Goal: Information Seeking & Learning: Learn about a topic

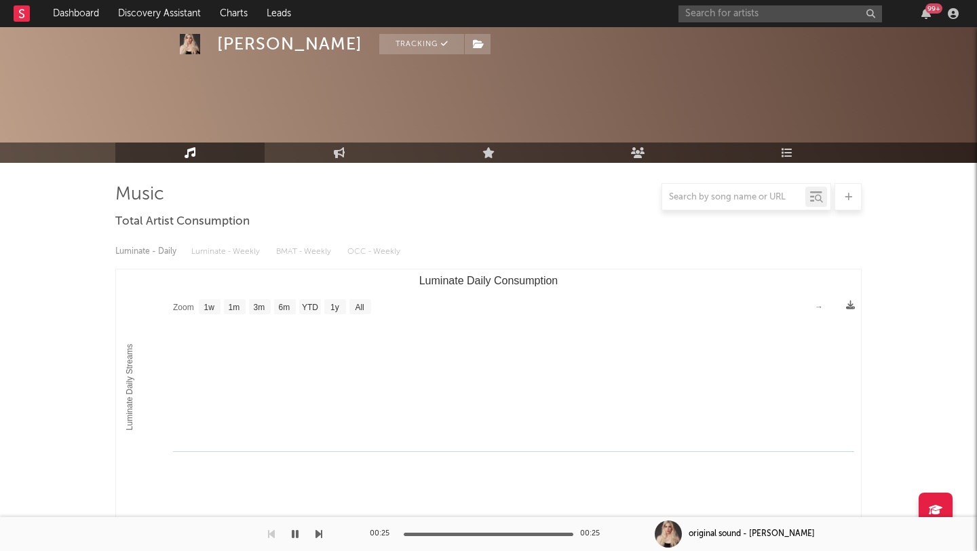
select select "1w"
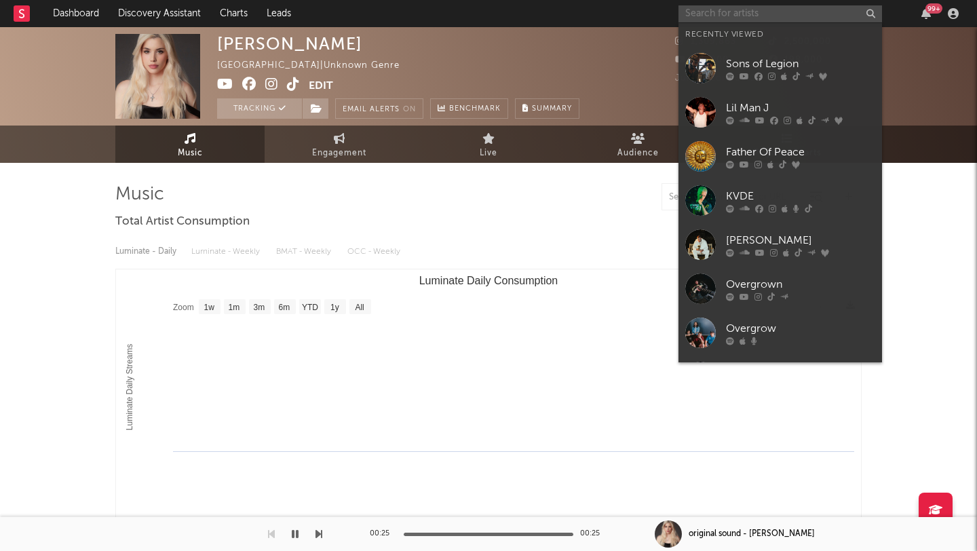
click at [716, 14] on input "text" at bounding box center [779, 13] width 203 height 17
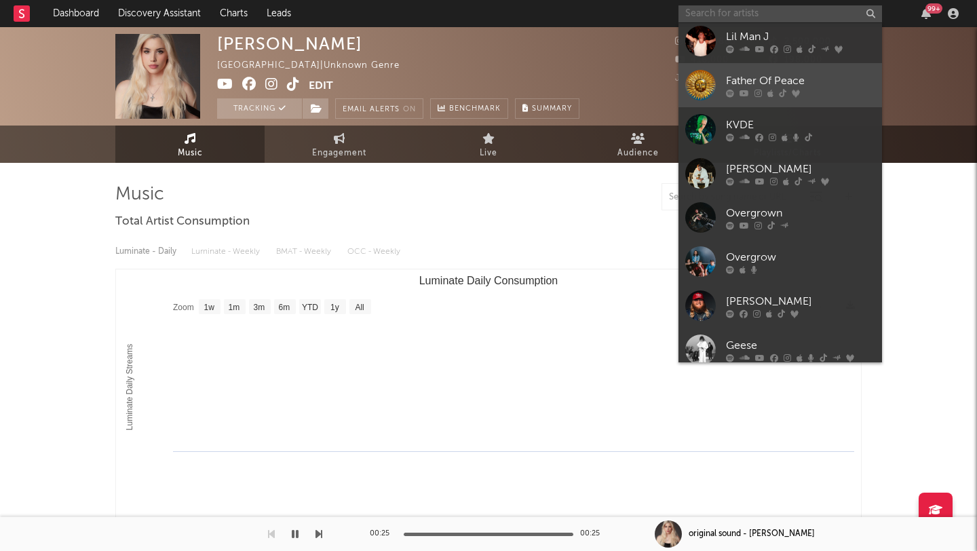
scroll to position [125, 0]
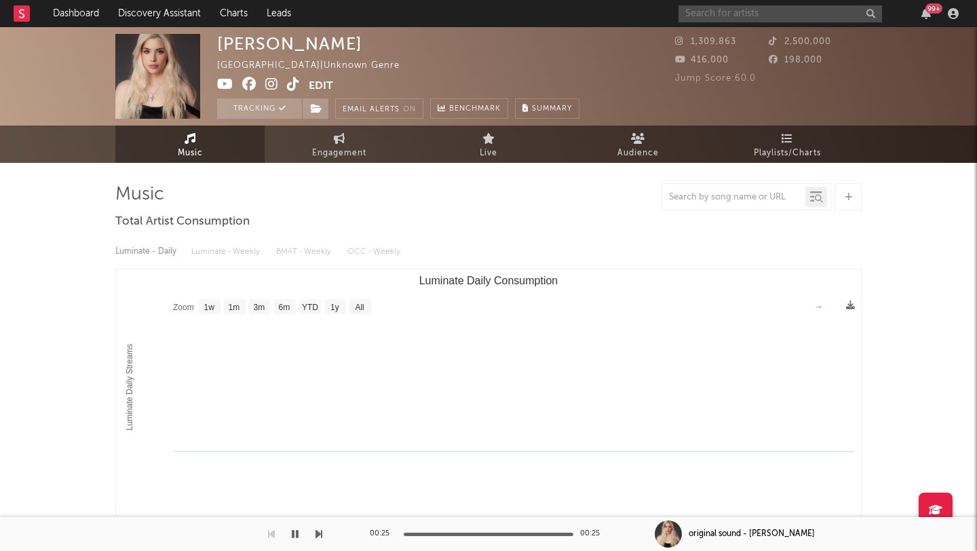
click at [701, 15] on input "text" at bounding box center [779, 13] width 203 height 17
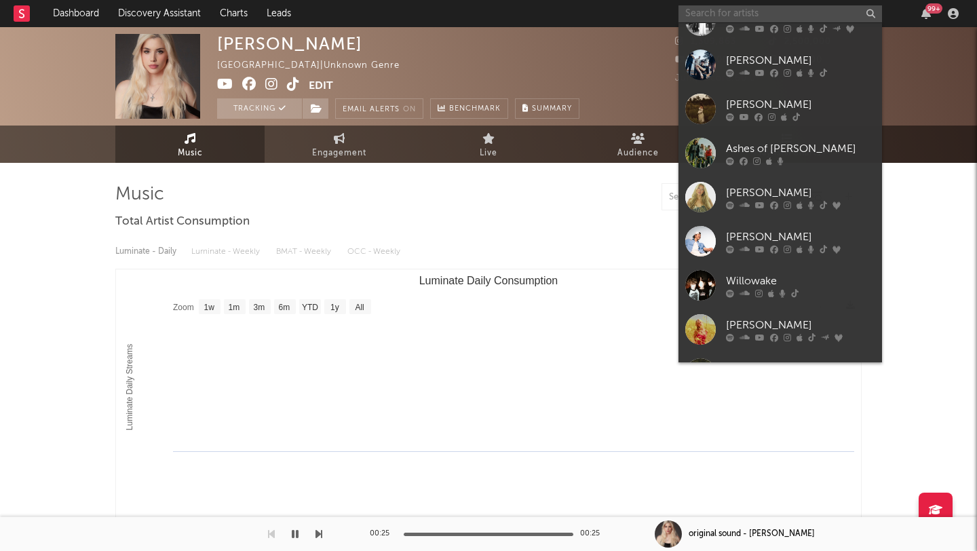
scroll to position [402, 0]
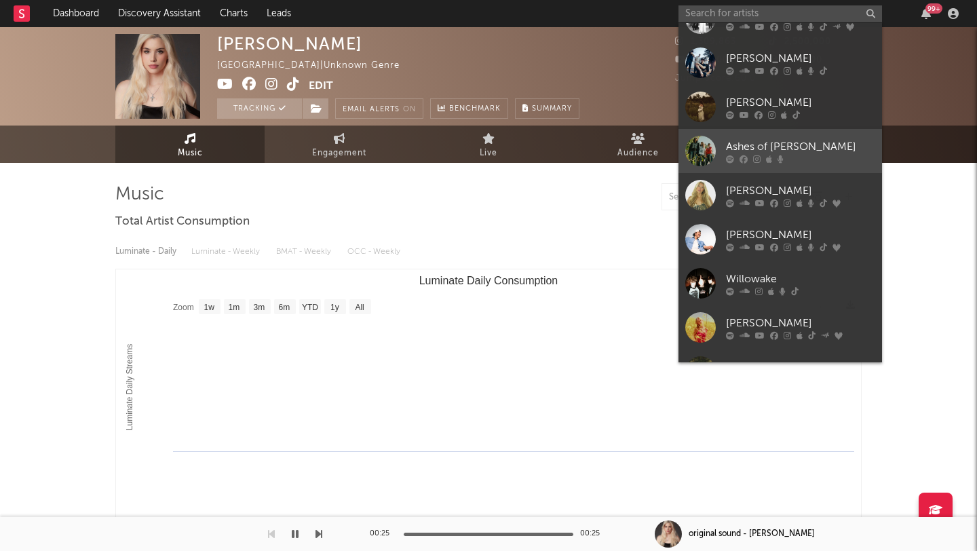
click at [814, 151] on div "Ashes of [PERSON_NAME]" at bounding box center [800, 146] width 149 height 16
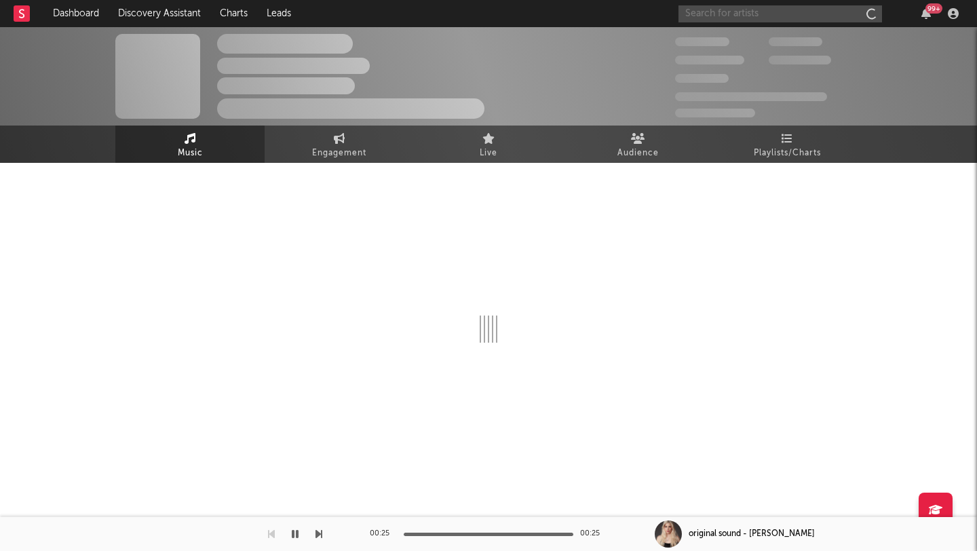
click at [732, 12] on input "text" at bounding box center [779, 13] width 203 height 17
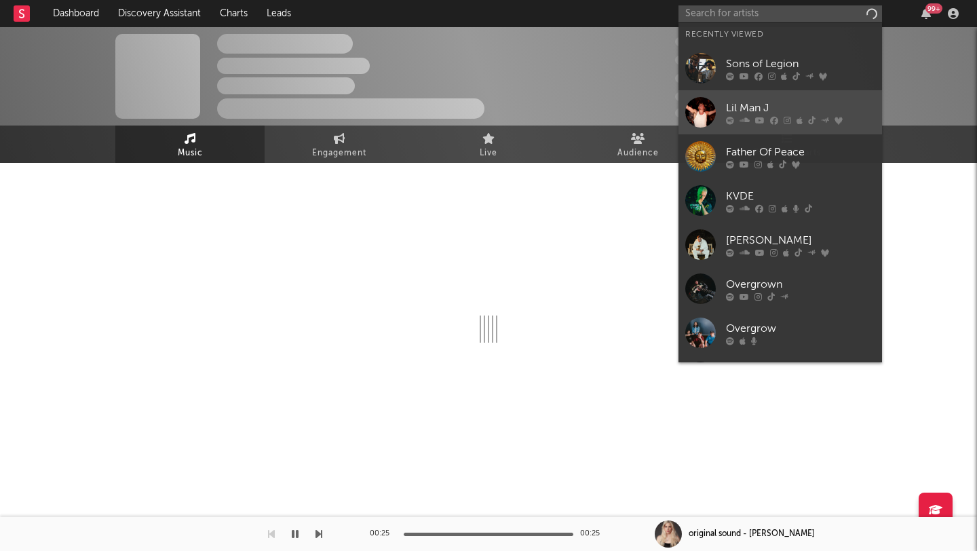
click at [789, 102] on div "Lil Man J" at bounding box center [800, 108] width 149 height 16
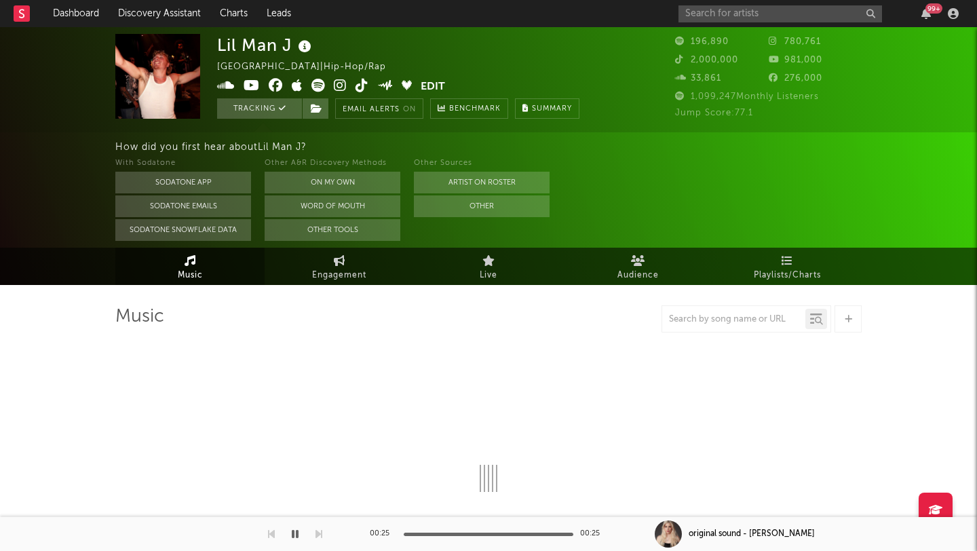
select select "6m"
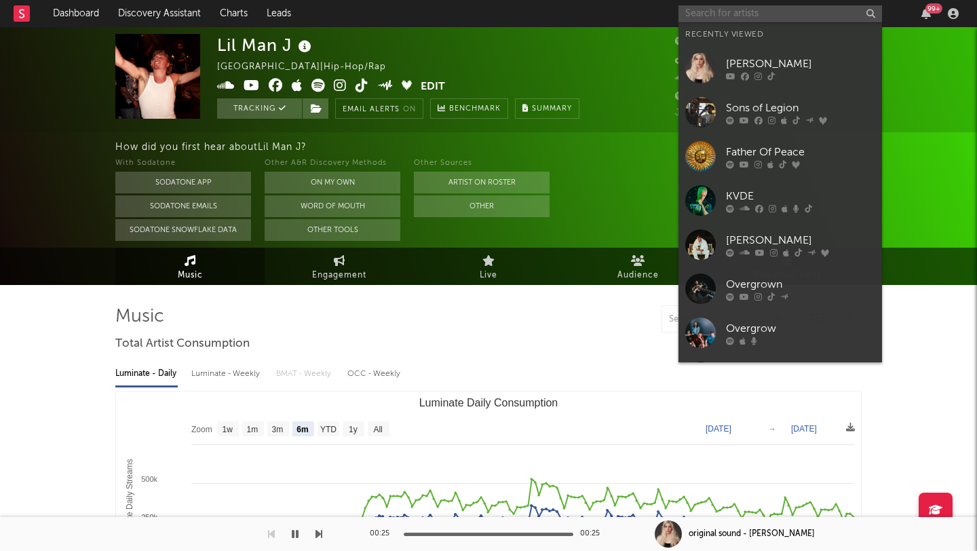
click at [748, 15] on input "text" at bounding box center [779, 13] width 203 height 17
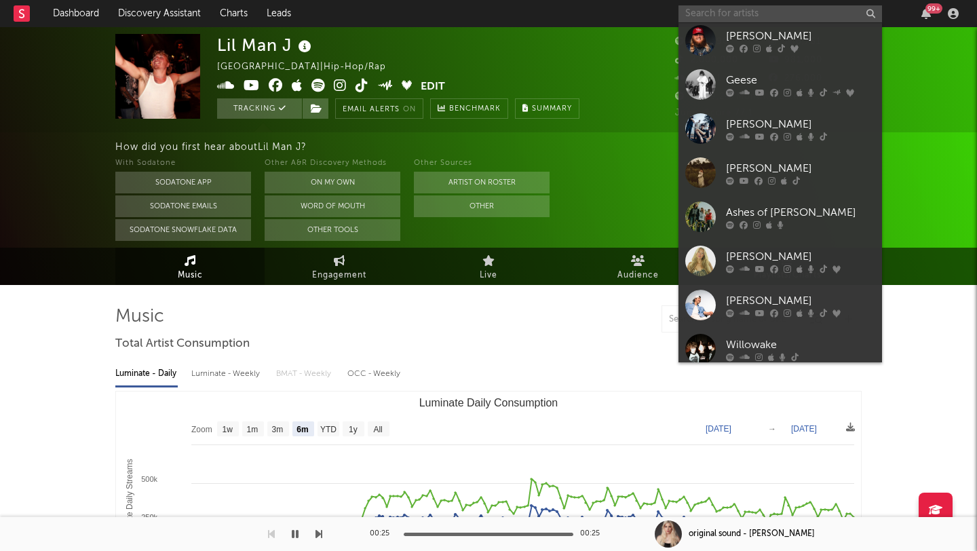
scroll to position [337, 0]
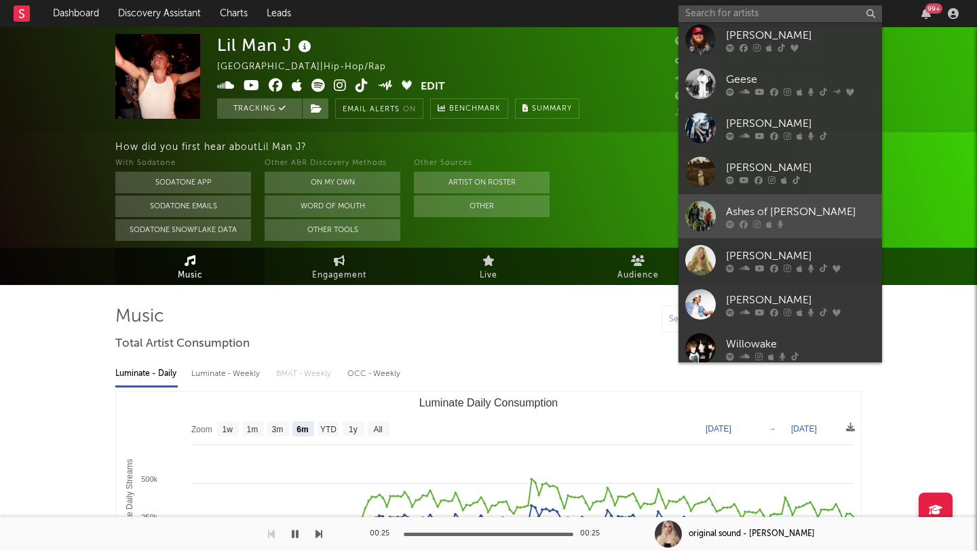
click at [815, 203] on div "Ashes of [PERSON_NAME]" at bounding box center [800, 211] width 149 height 16
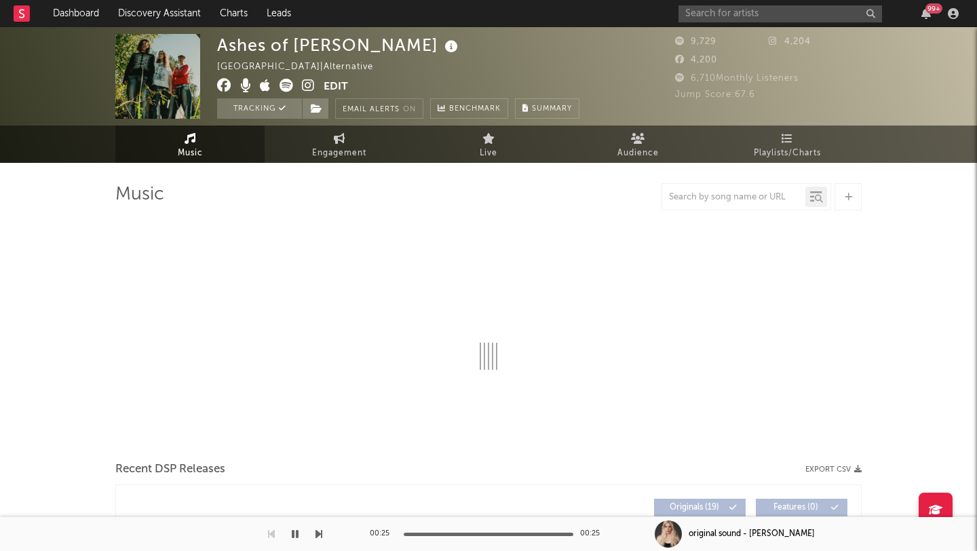
select select "6m"
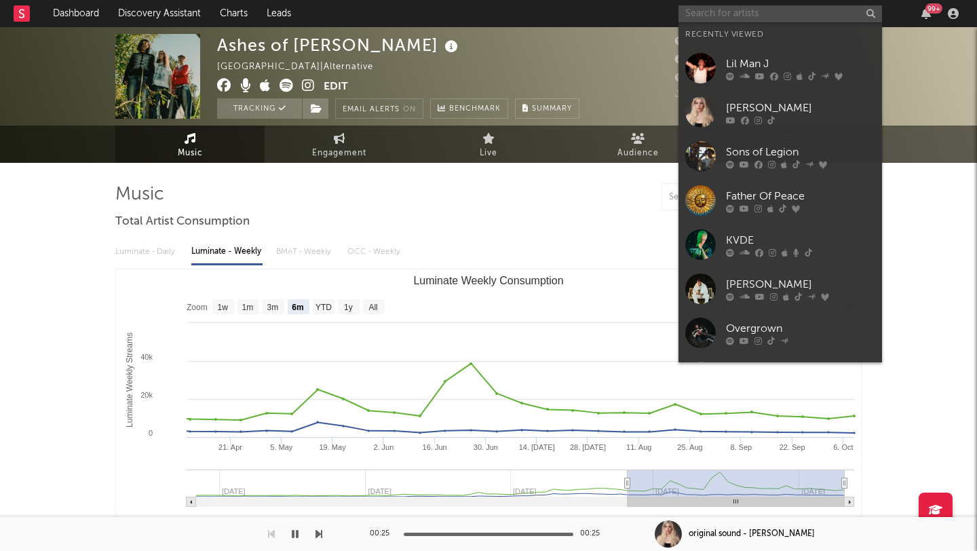
click at [722, 14] on input "text" at bounding box center [779, 13] width 203 height 17
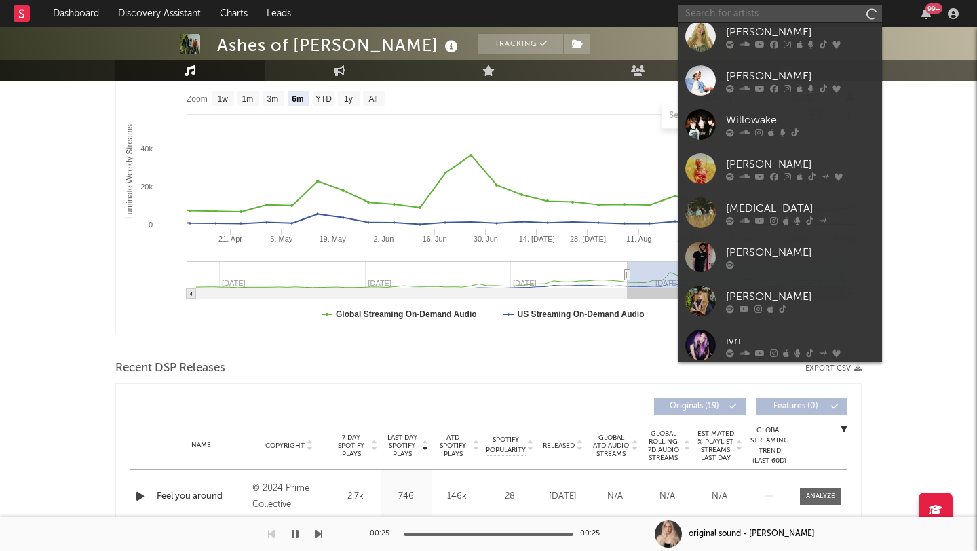
scroll to position [566, 0]
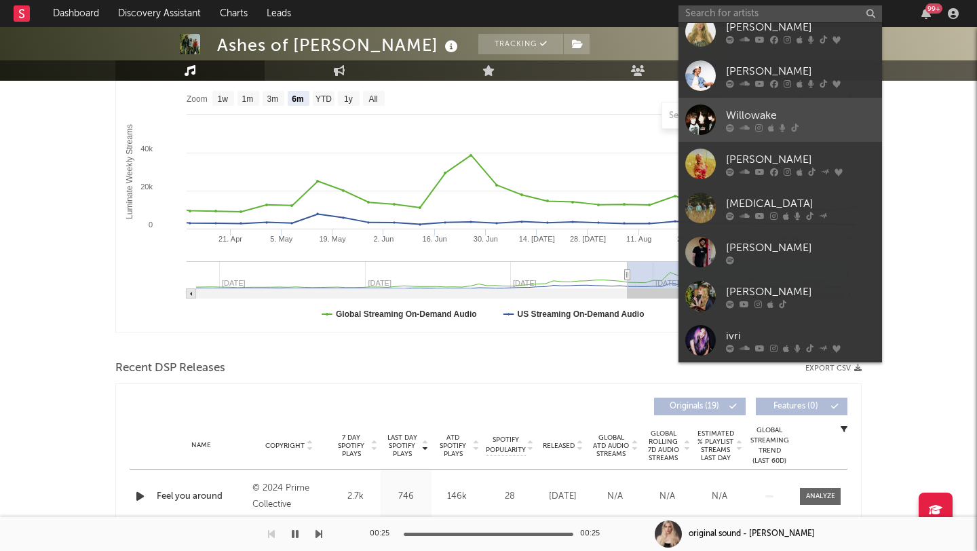
click at [827, 102] on link "Willowake" at bounding box center [779, 120] width 203 height 44
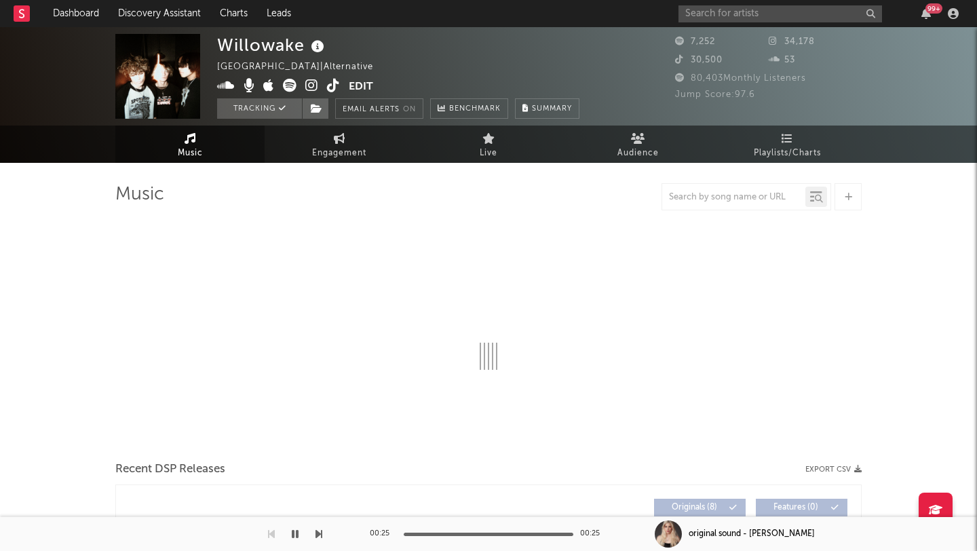
select select "1w"
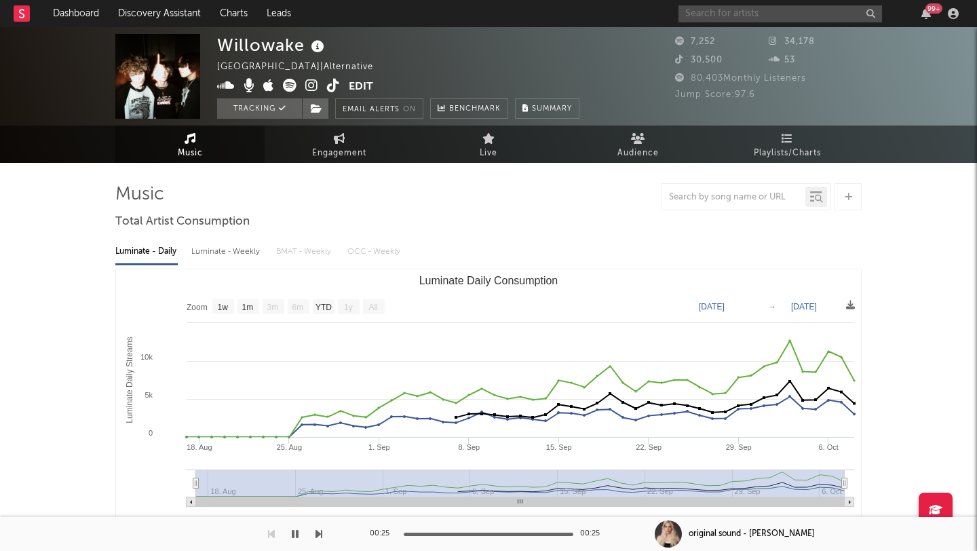
click at [725, 13] on input "text" at bounding box center [779, 13] width 203 height 17
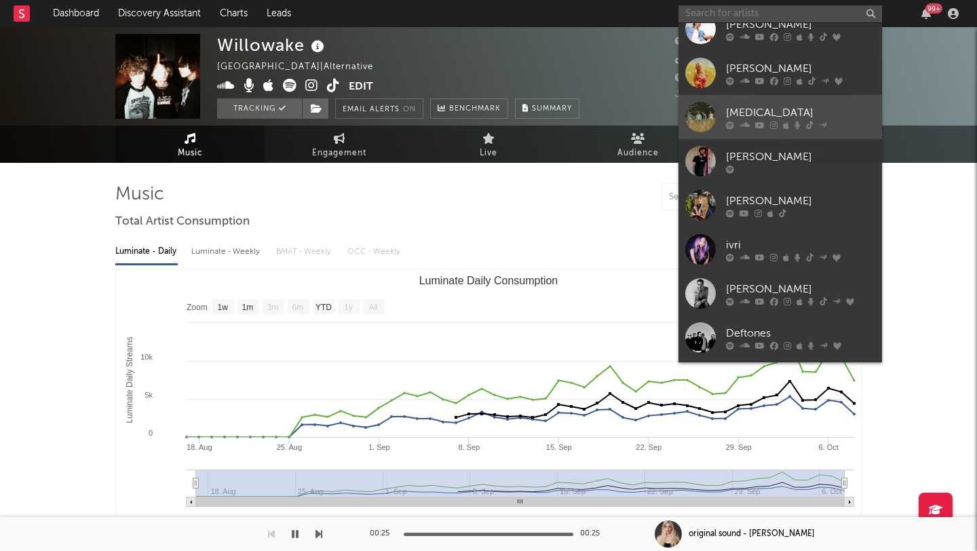
scroll to position [659, 0]
click at [859, 147] on div "[PERSON_NAME]" at bounding box center [800, 154] width 149 height 16
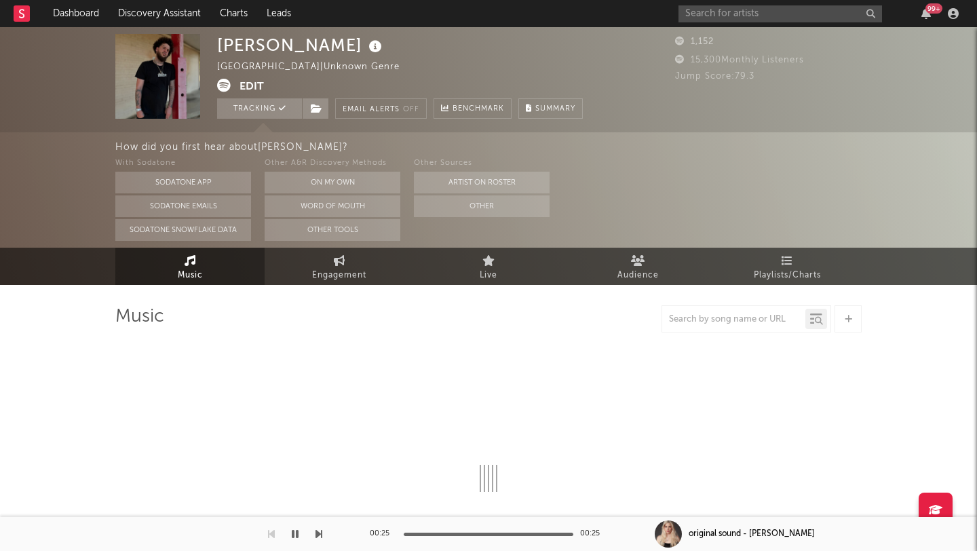
select select "1w"
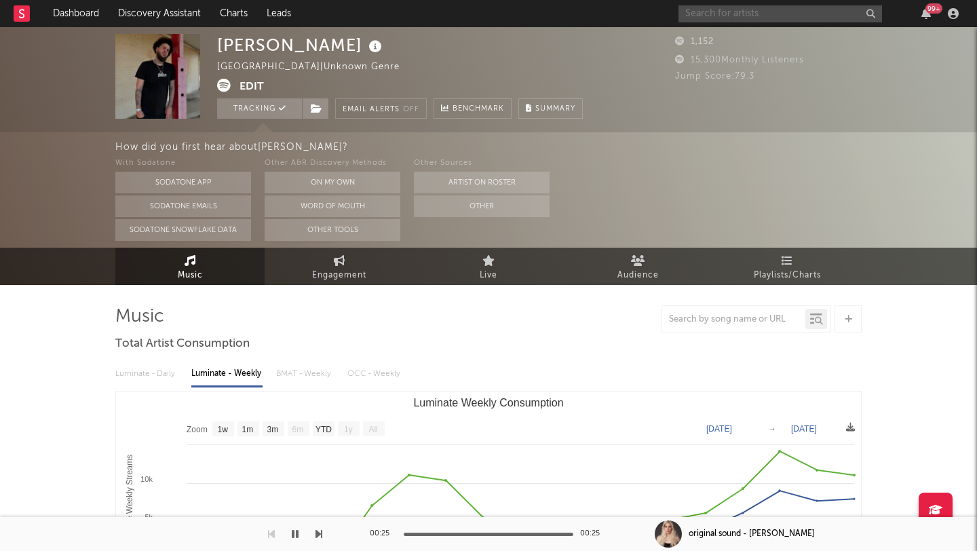
click at [747, 15] on input "text" at bounding box center [779, 13] width 203 height 17
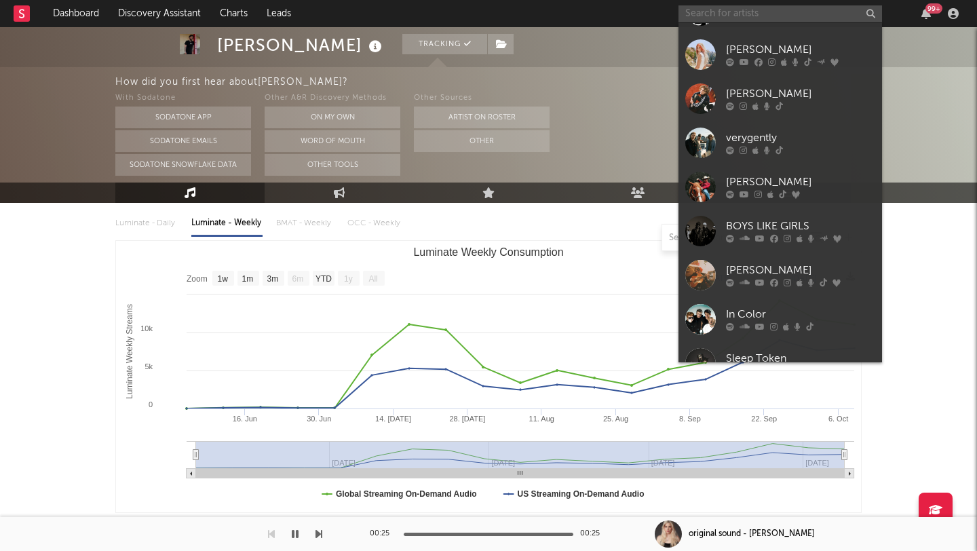
scroll to position [985, 0]
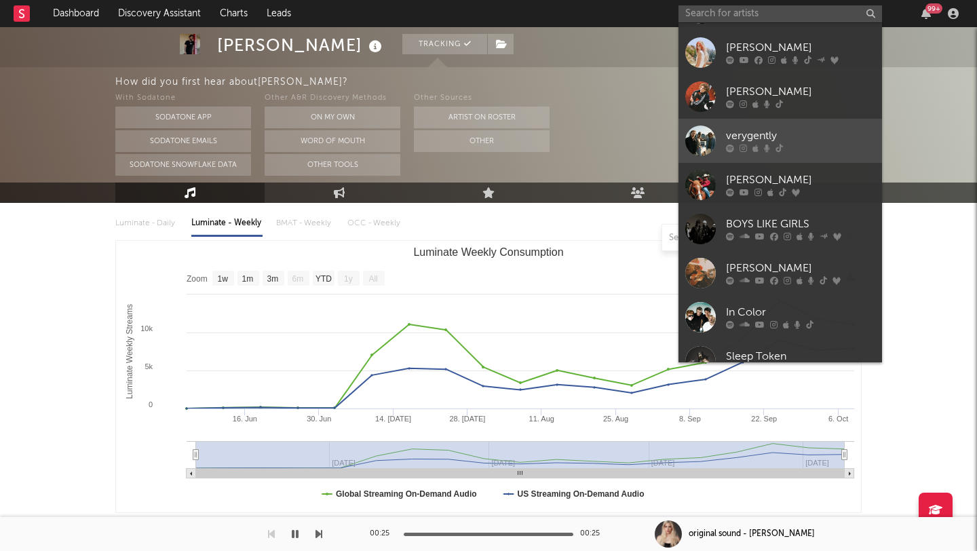
click at [854, 124] on link "verygently" at bounding box center [779, 141] width 203 height 44
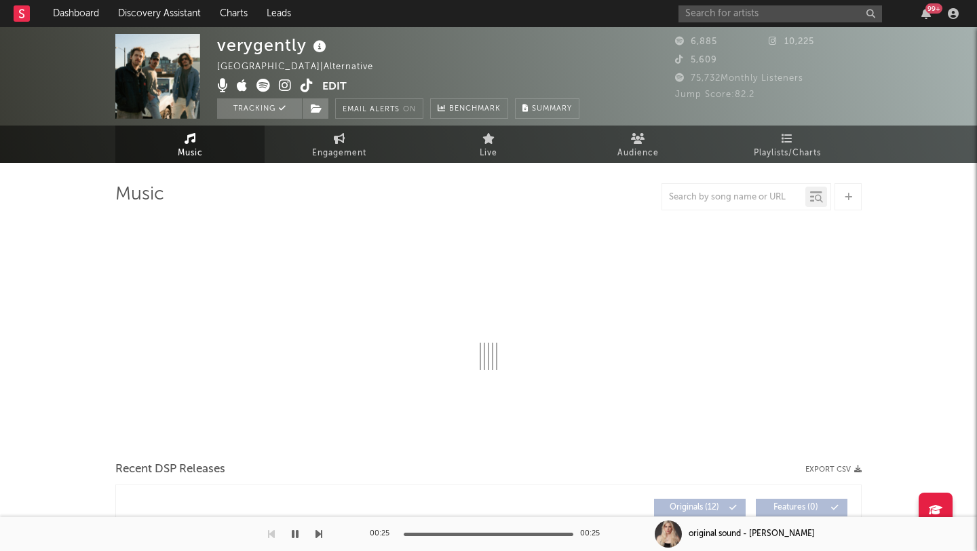
select select "6m"
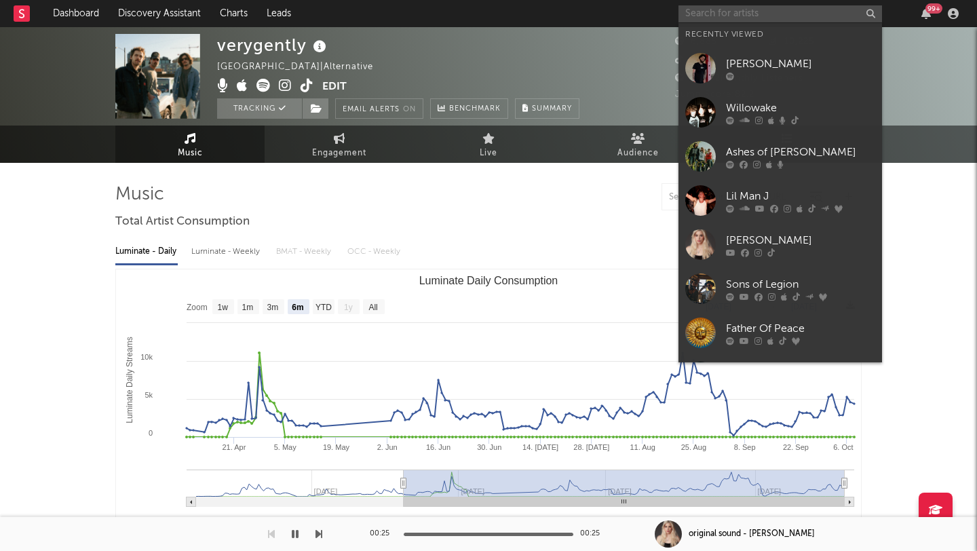
click at [735, 16] on input "text" at bounding box center [779, 13] width 203 height 17
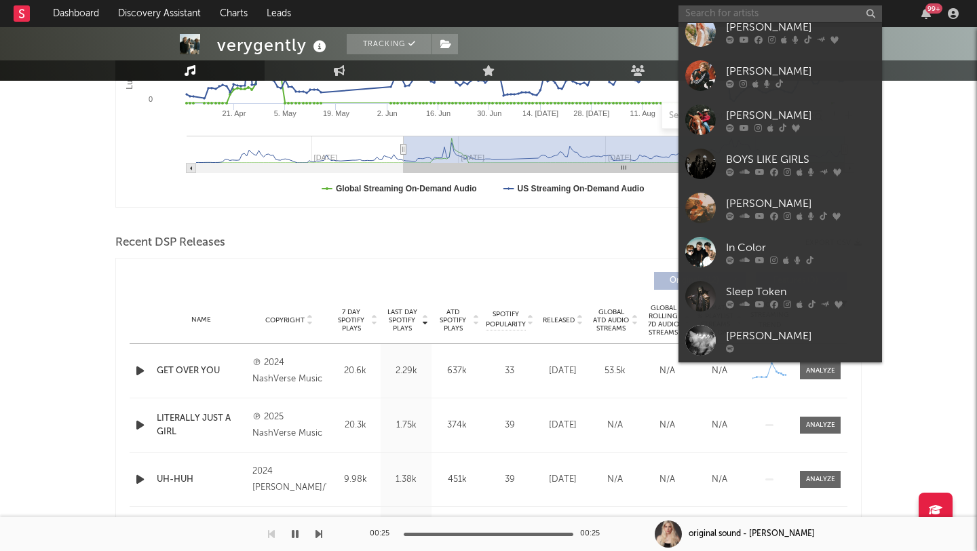
scroll to position [356, 0]
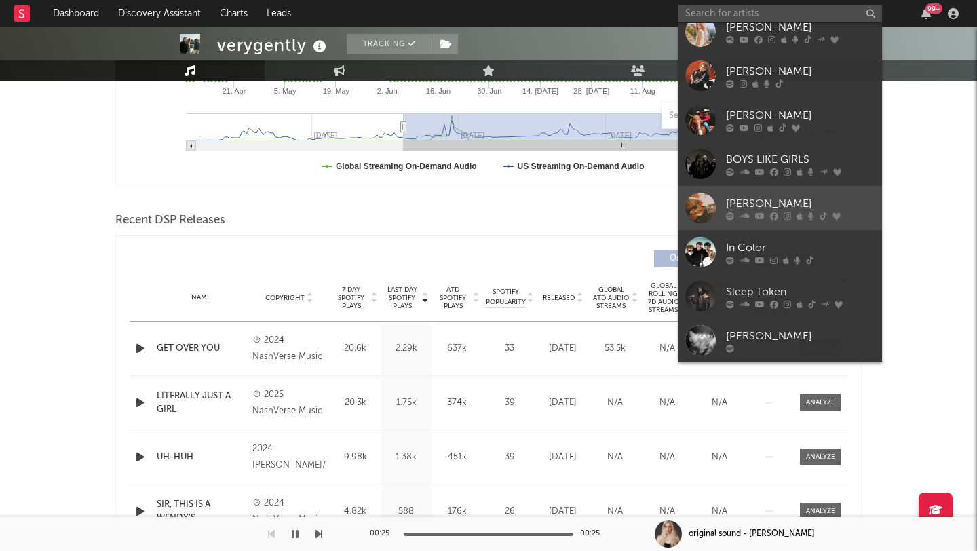
click at [858, 197] on div "[PERSON_NAME]" at bounding box center [800, 203] width 149 height 16
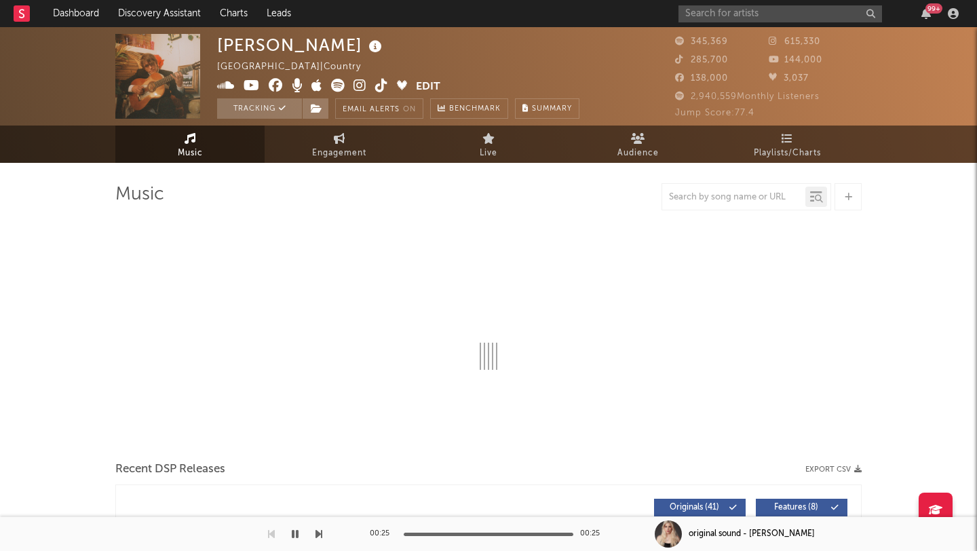
select select "6m"
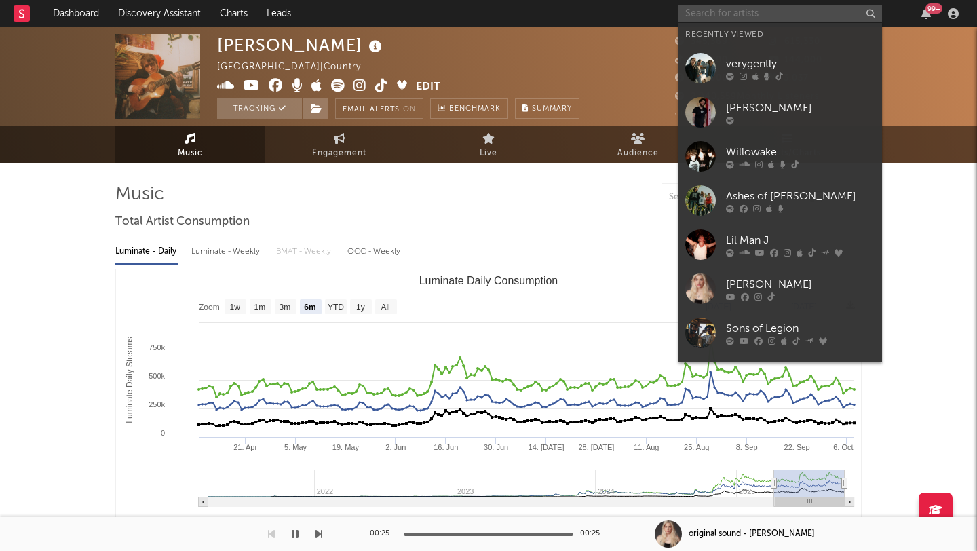
click at [715, 14] on input "text" at bounding box center [779, 13] width 203 height 17
